Goal: Information Seeking & Learning: Learn about a topic

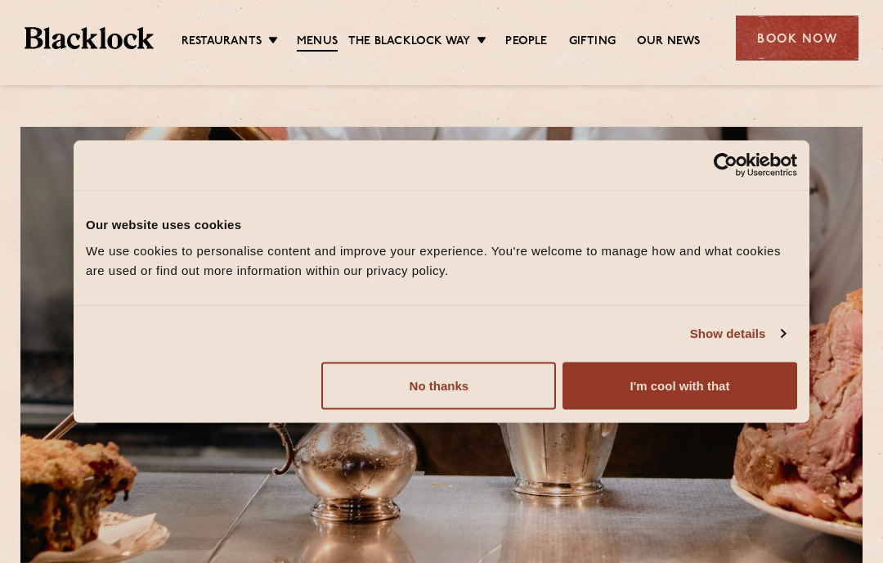
click at [455, 389] on button "No thanks" at bounding box center [438, 384] width 235 height 47
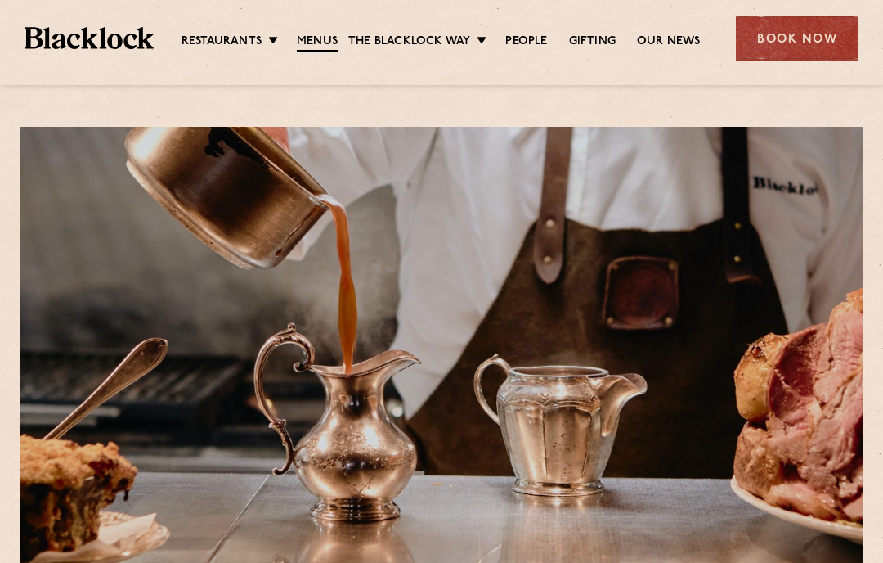
click at [303, 50] on link "Menus" at bounding box center [317, 43] width 41 height 18
click at [320, 42] on link "Menus" at bounding box center [317, 43] width 41 height 18
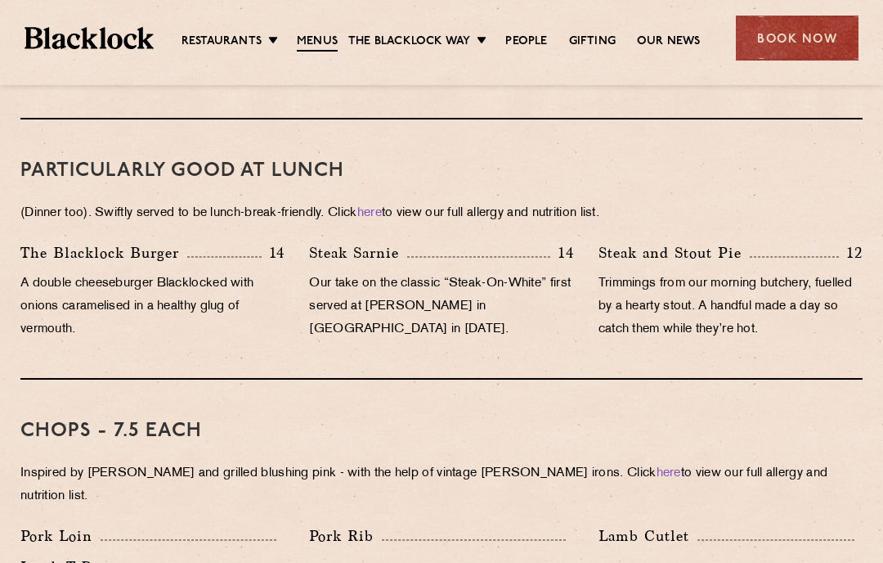
scroll to position [1017, 0]
